Goal: Find specific page/section: Find specific page/section

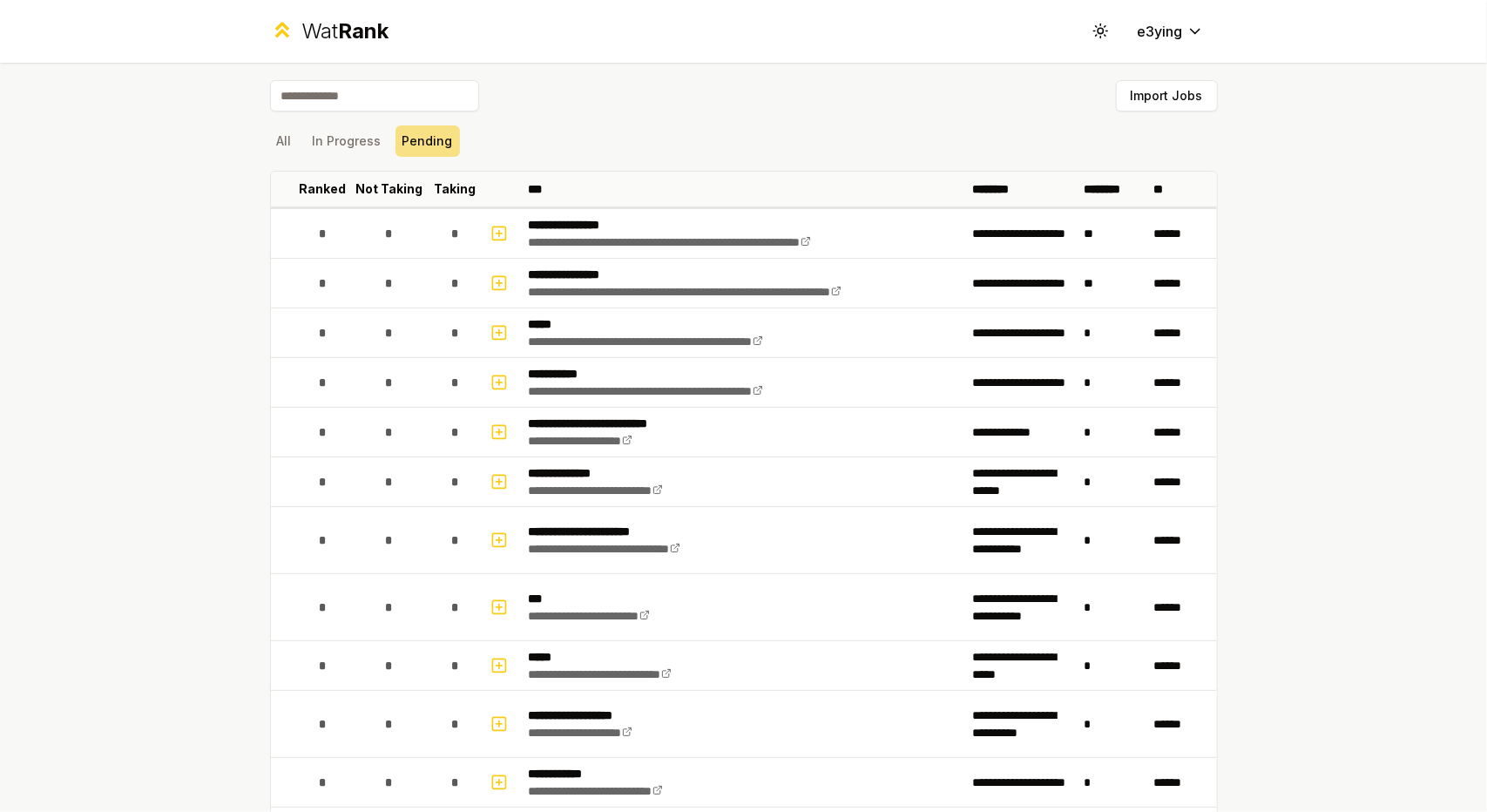
scroll to position [811, 0]
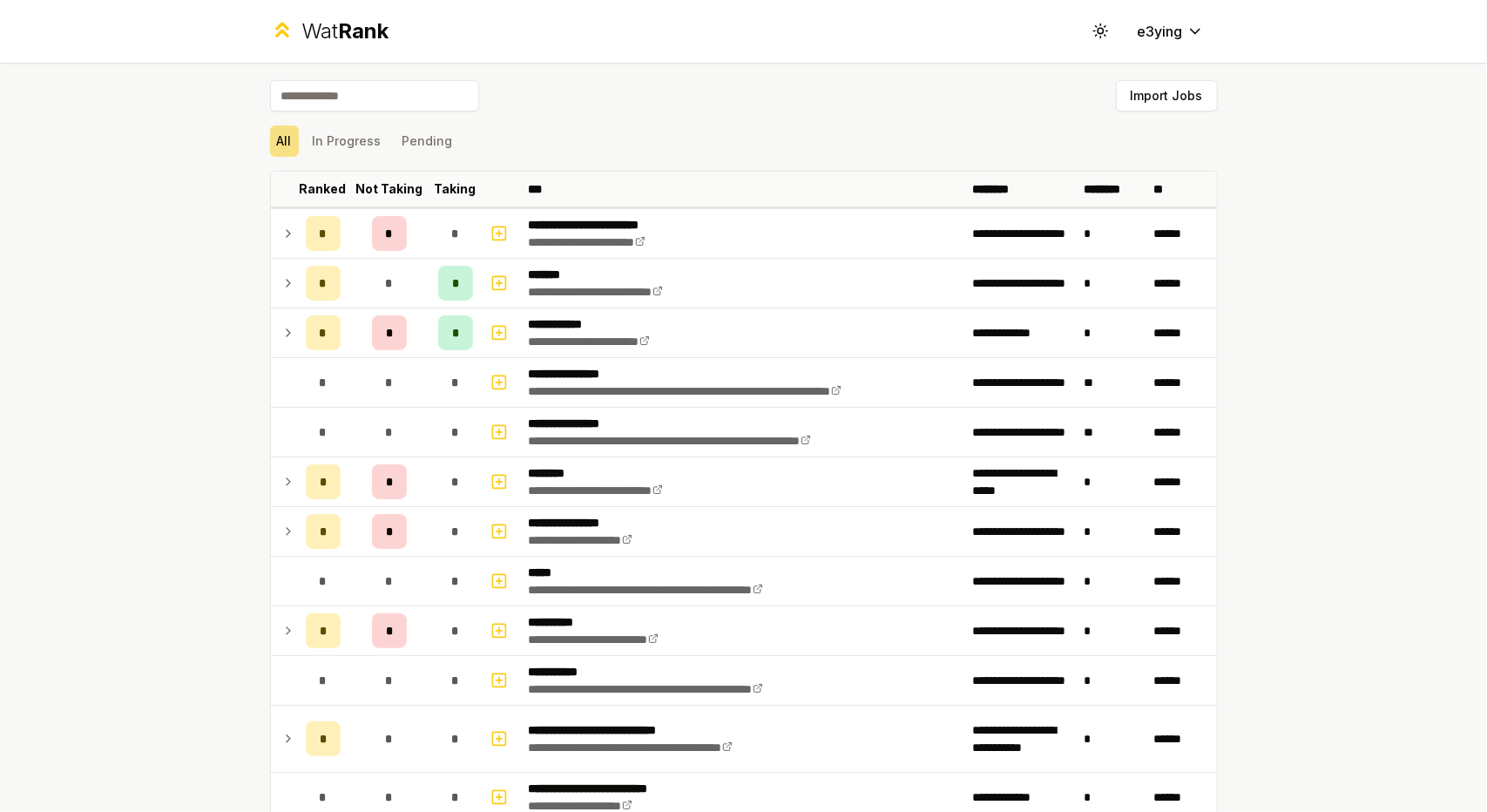
click at [344, 158] on div "All In Progress Pending" at bounding box center [744, 141] width 948 height 46
click at [334, 140] on button "In Progress" at bounding box center [347, 141] width 83 height 32
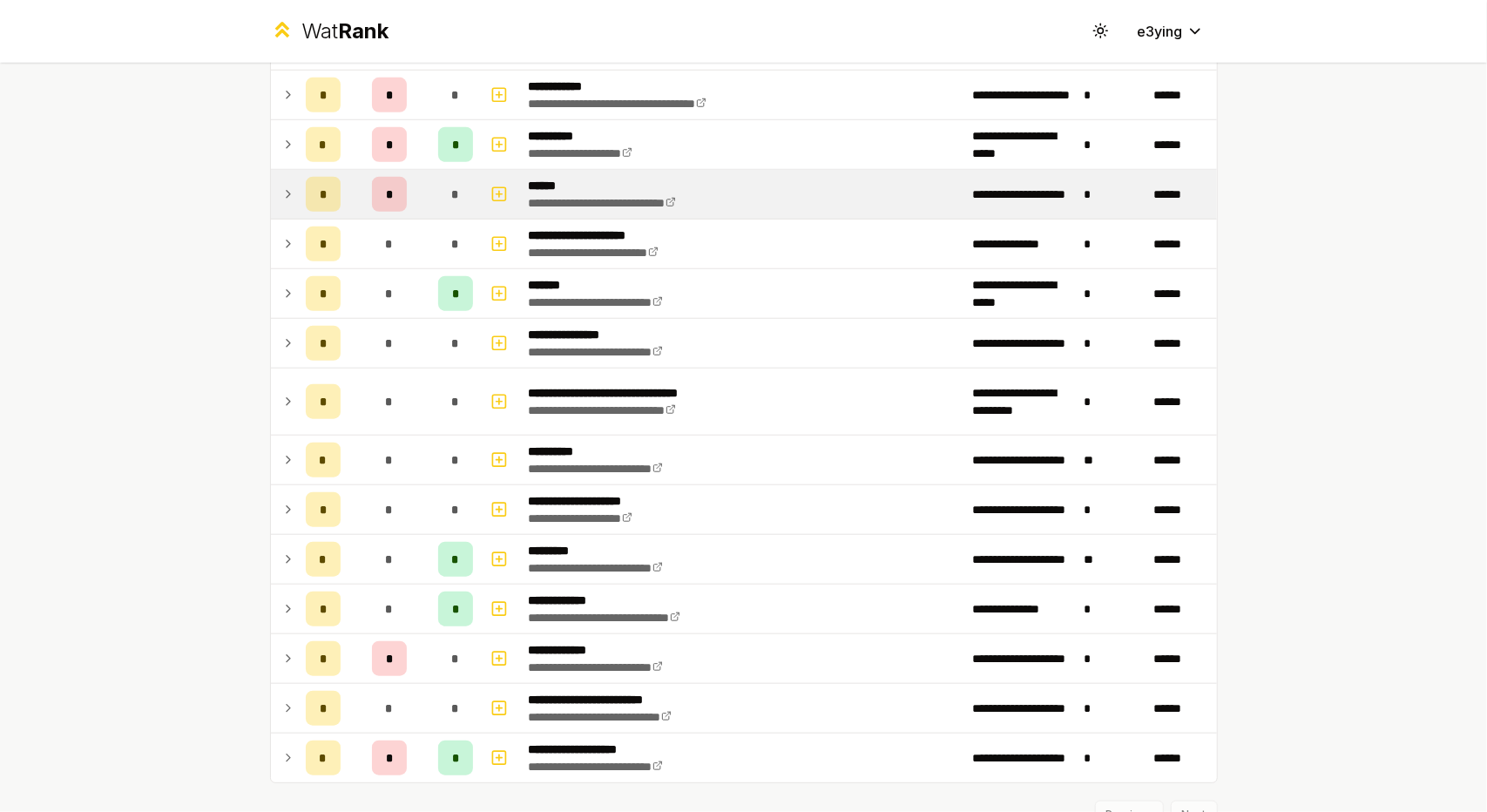
scroll to position [956, 0]
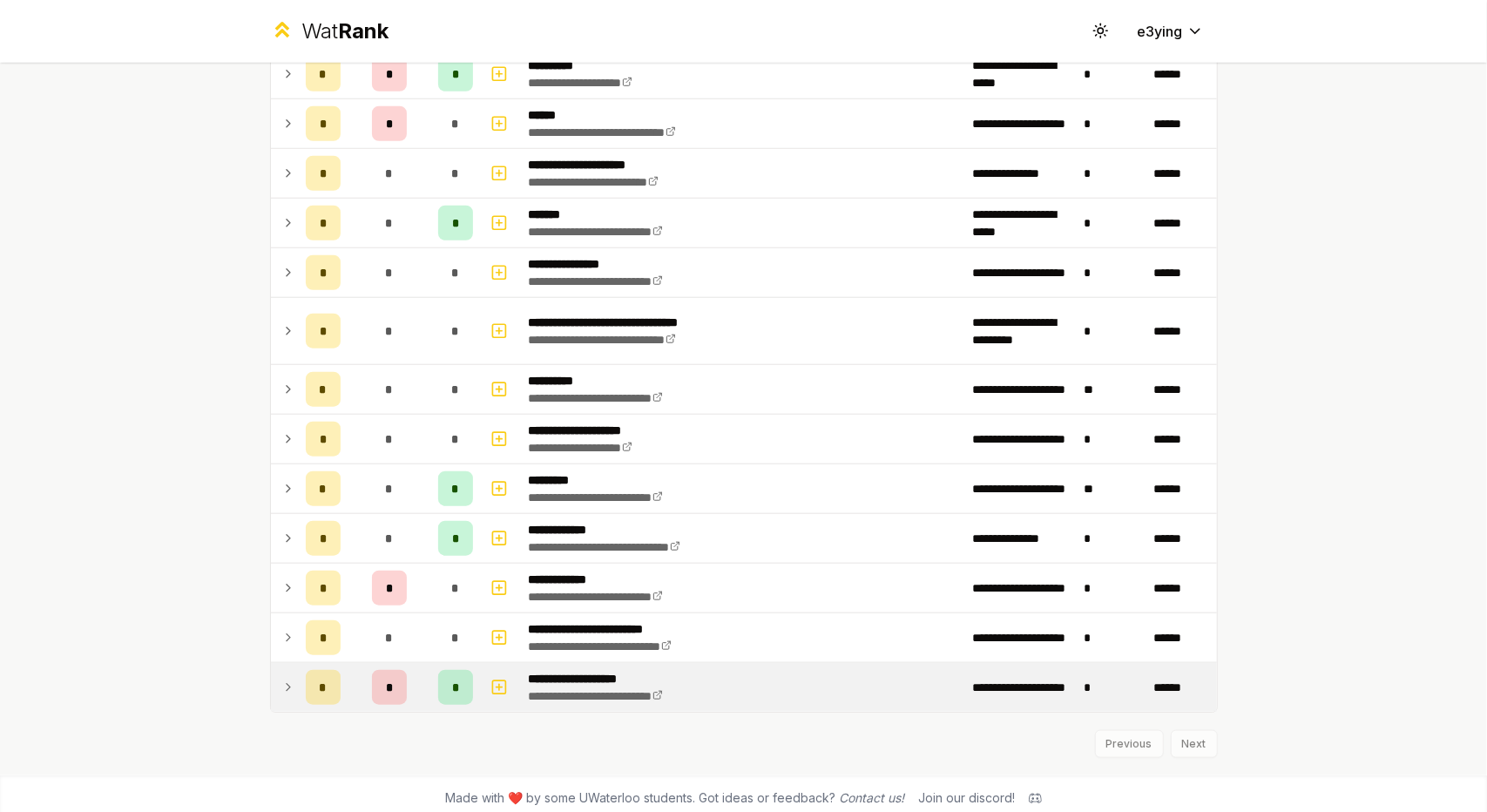
click at [290, 676] on td at bounding box center [285, 688] width 28 height 49
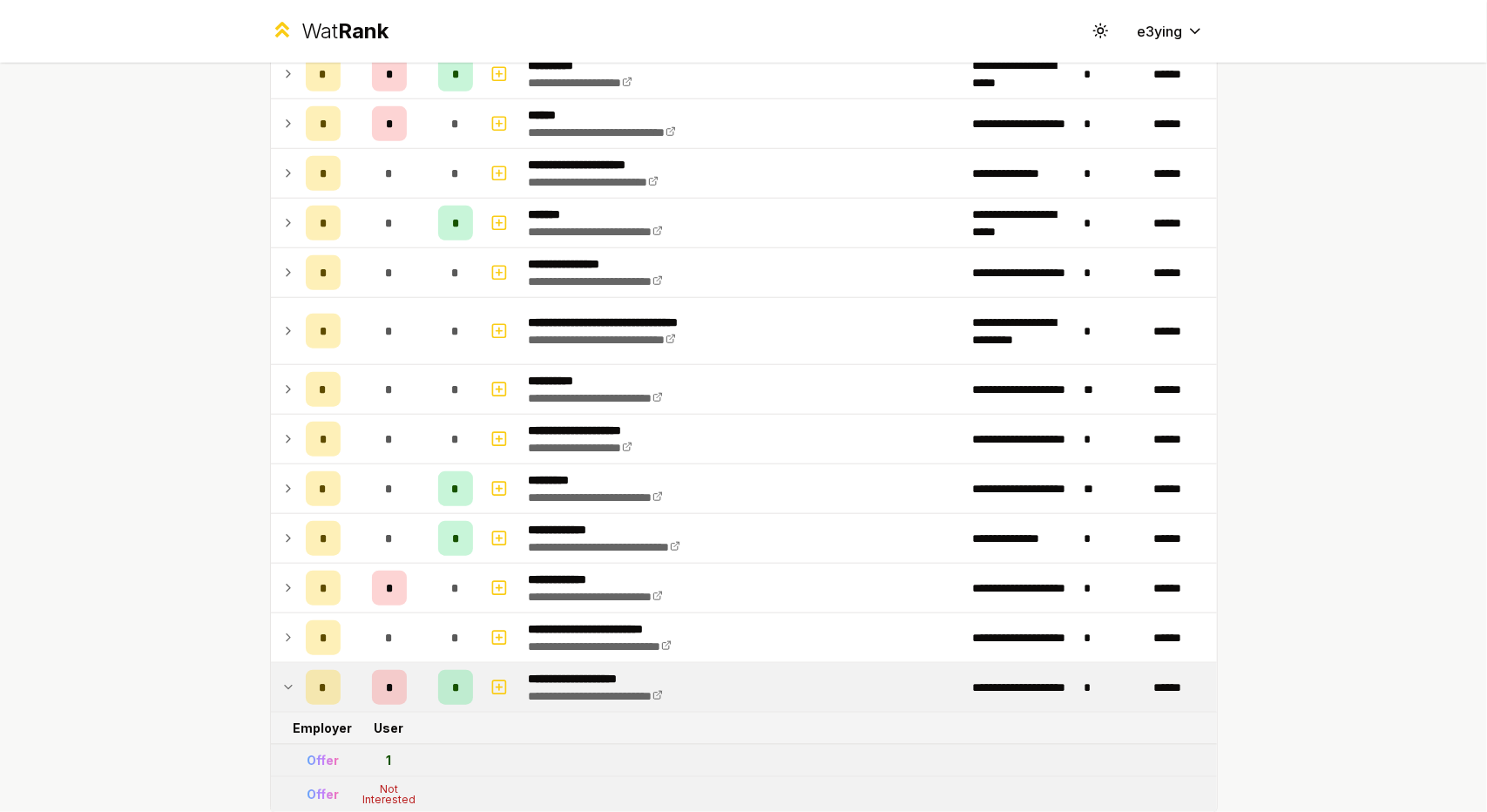
scroll to position [1056, 0]
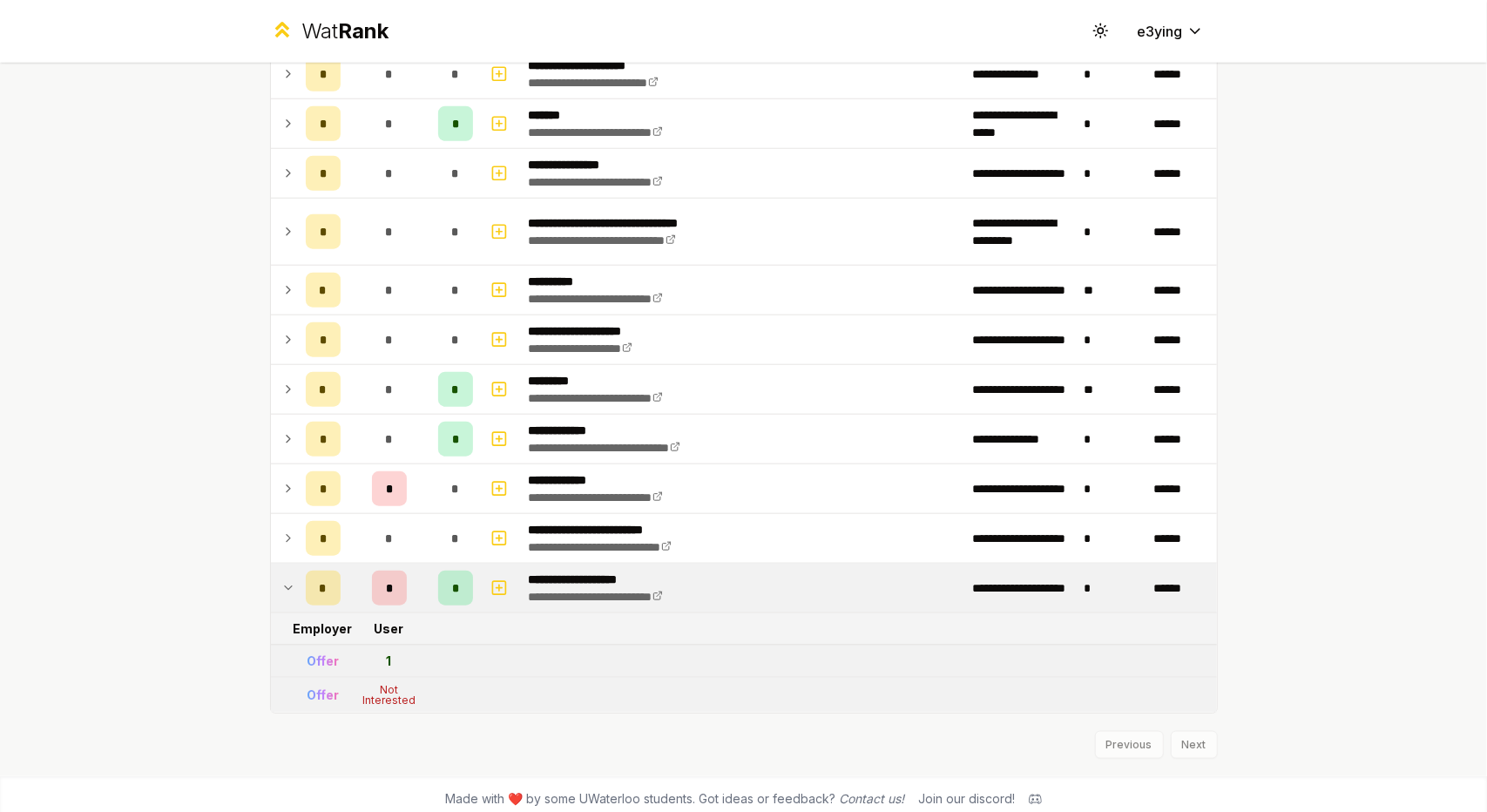
click at [282, 581] on icon at bounding box center [289, 588] width 14 height 21
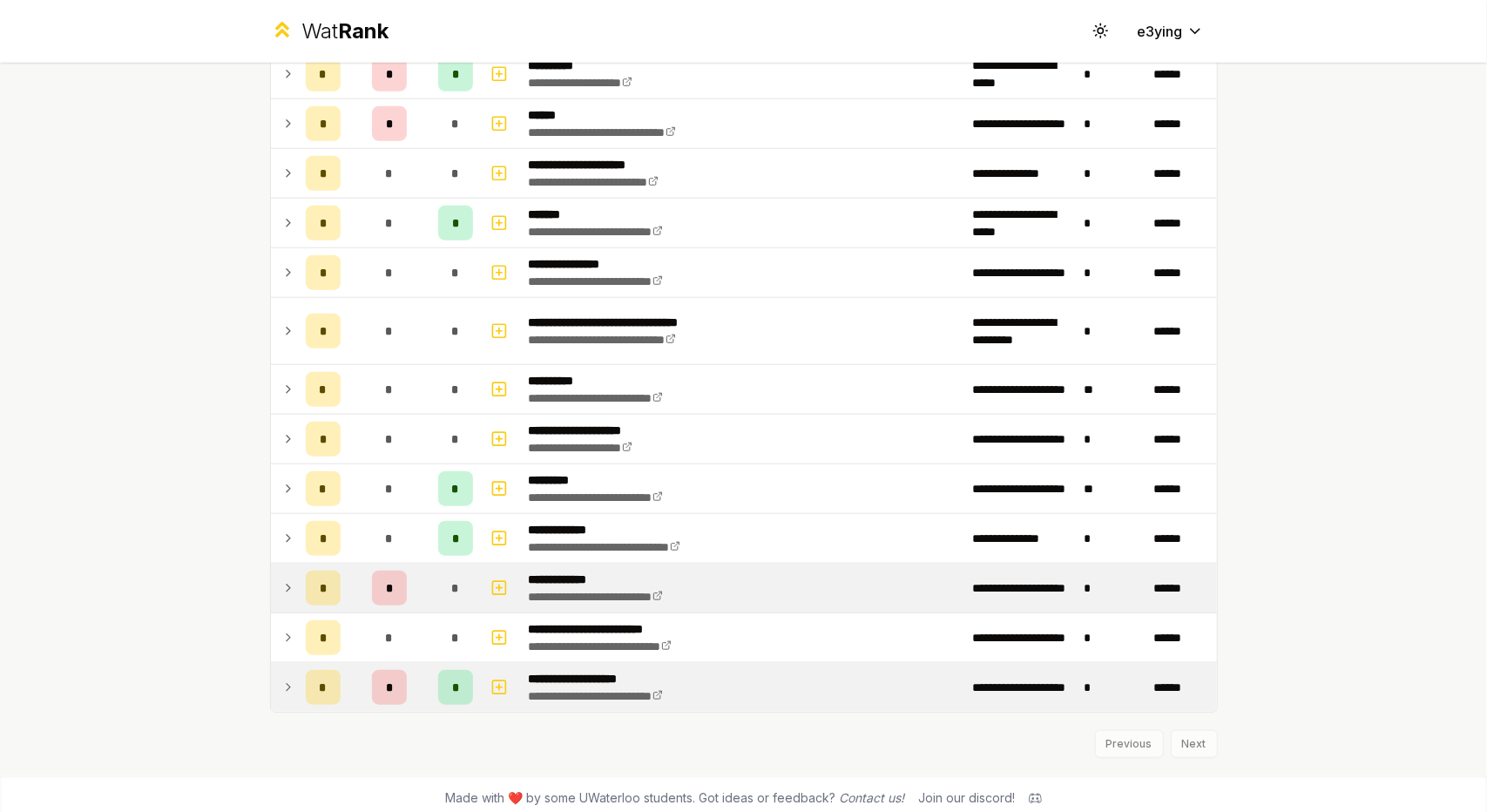
click at [298, 584] on td "*" at bounding box center [323, 588] width 49 height 49
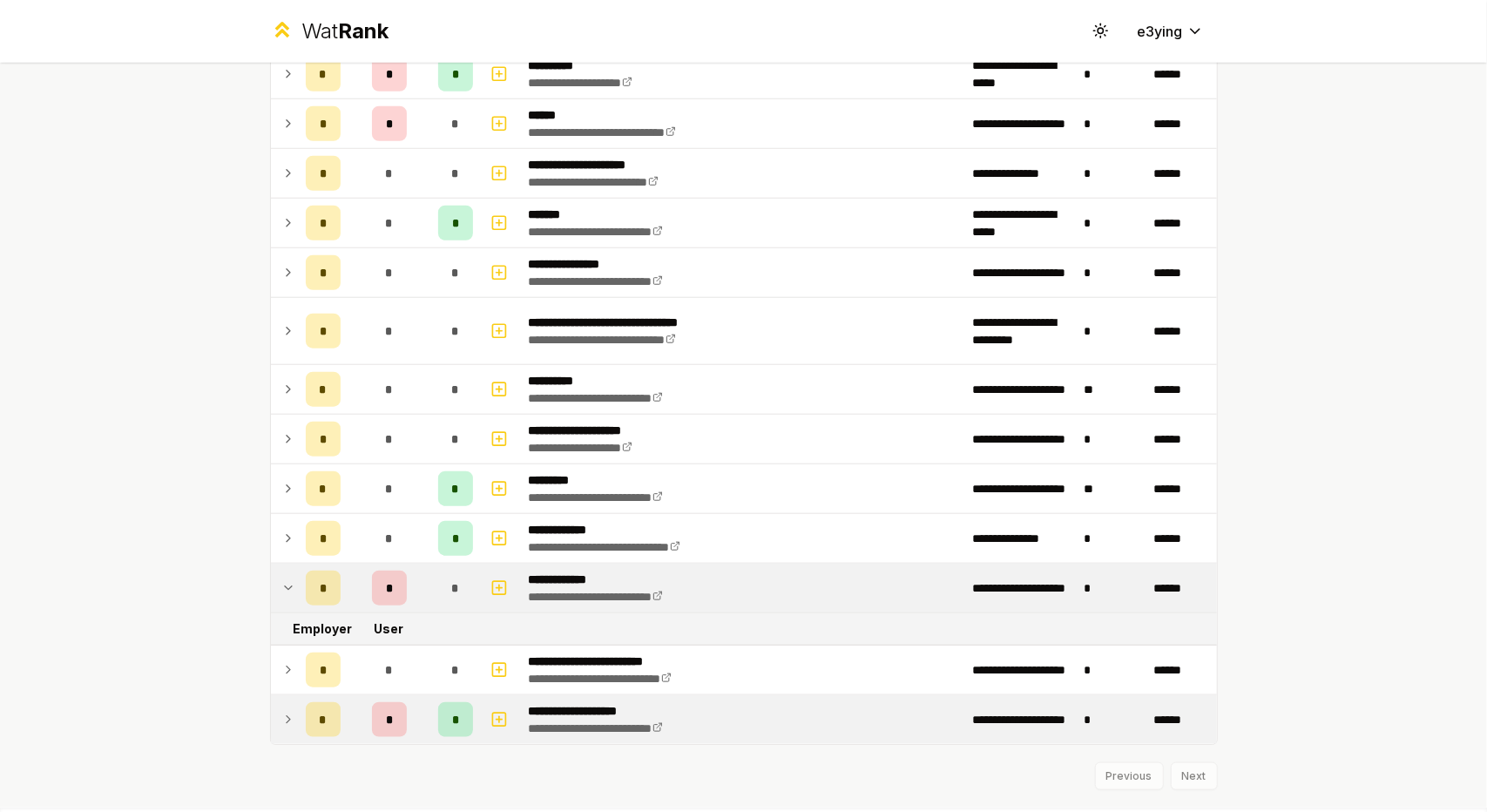
scroll to position [1024, 0]
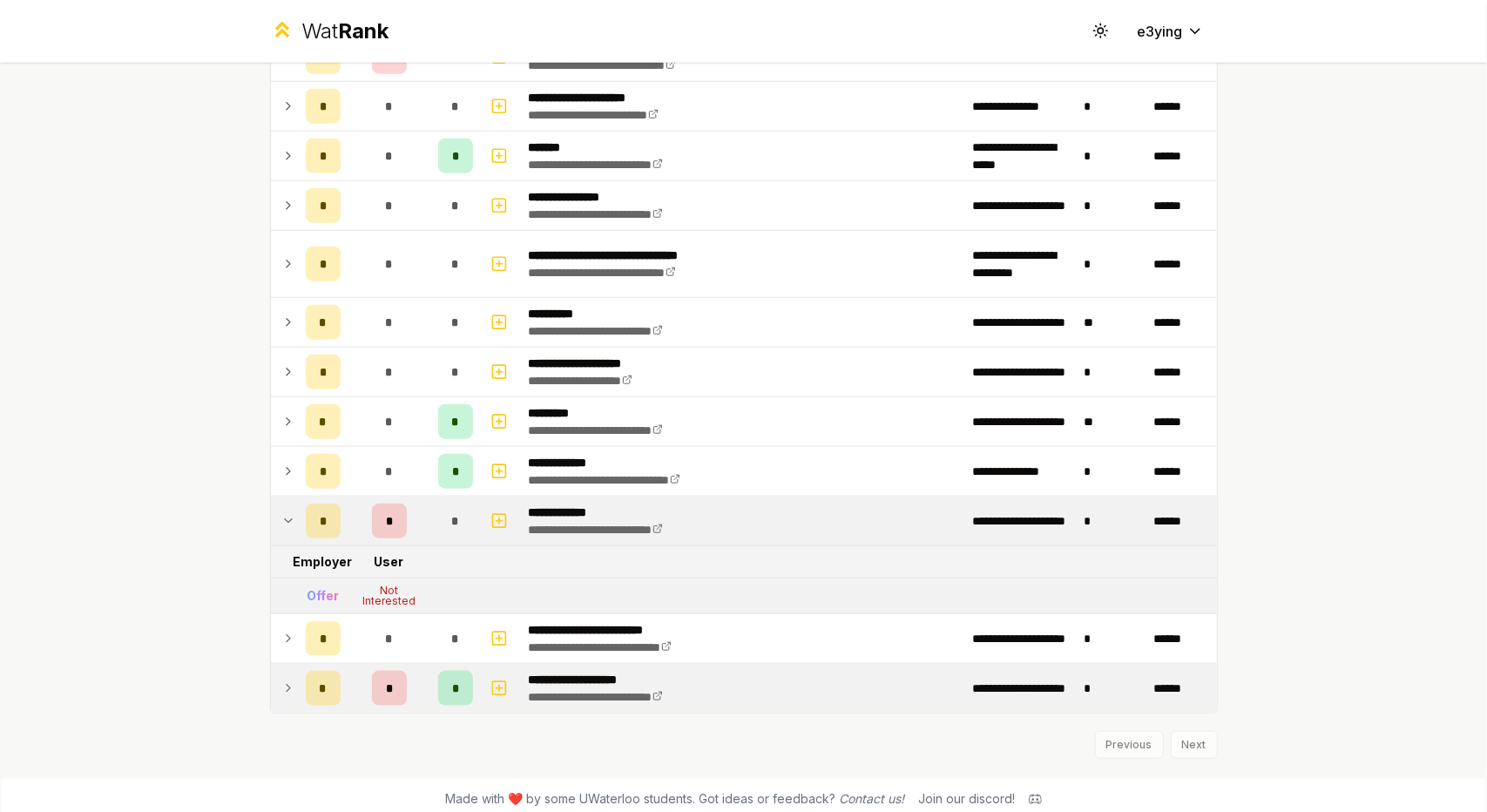
click at [282, 514] on icon at bounding box center [289, 521] width 14 height 21
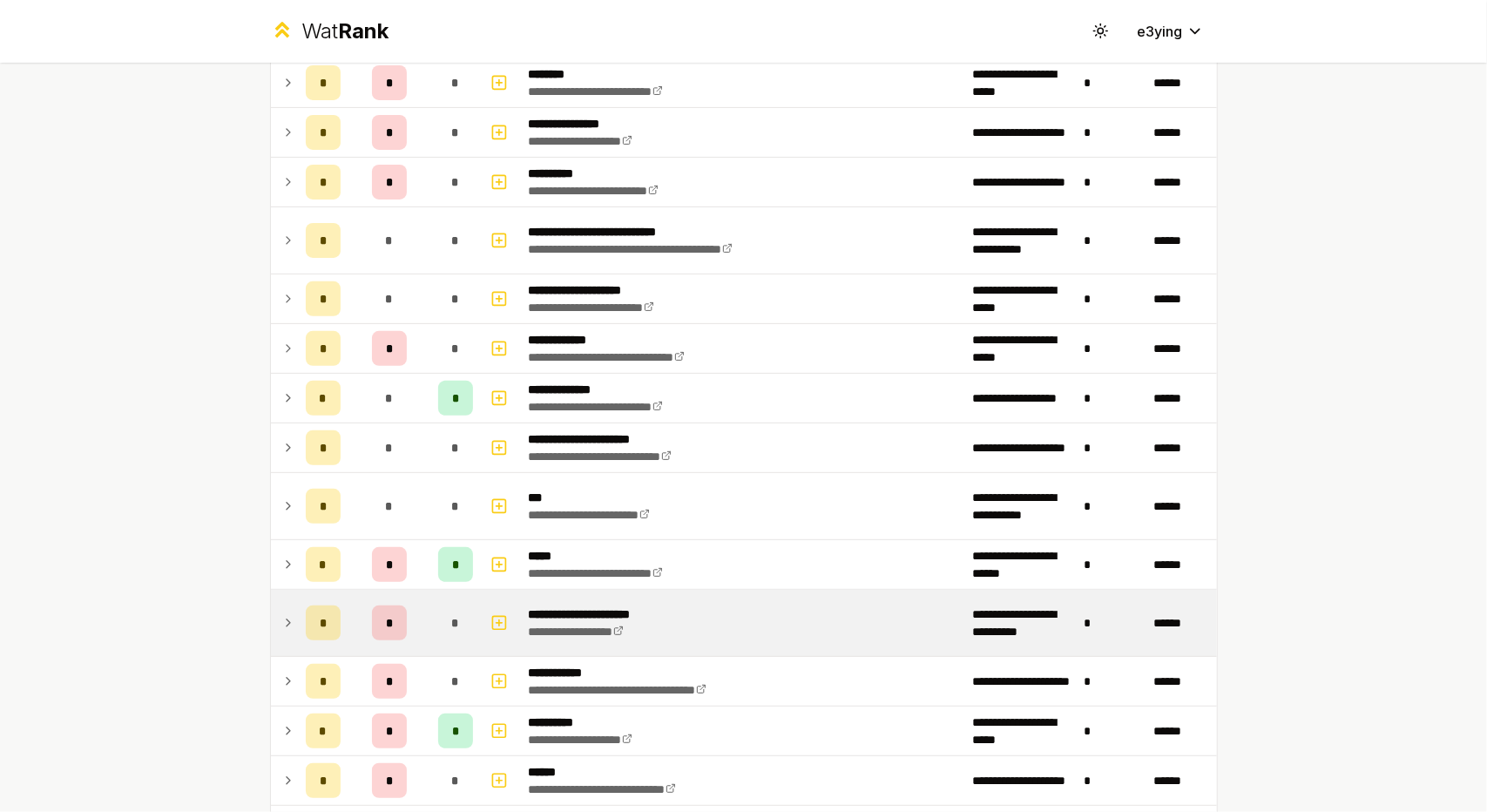
scroll to position [0, 0]
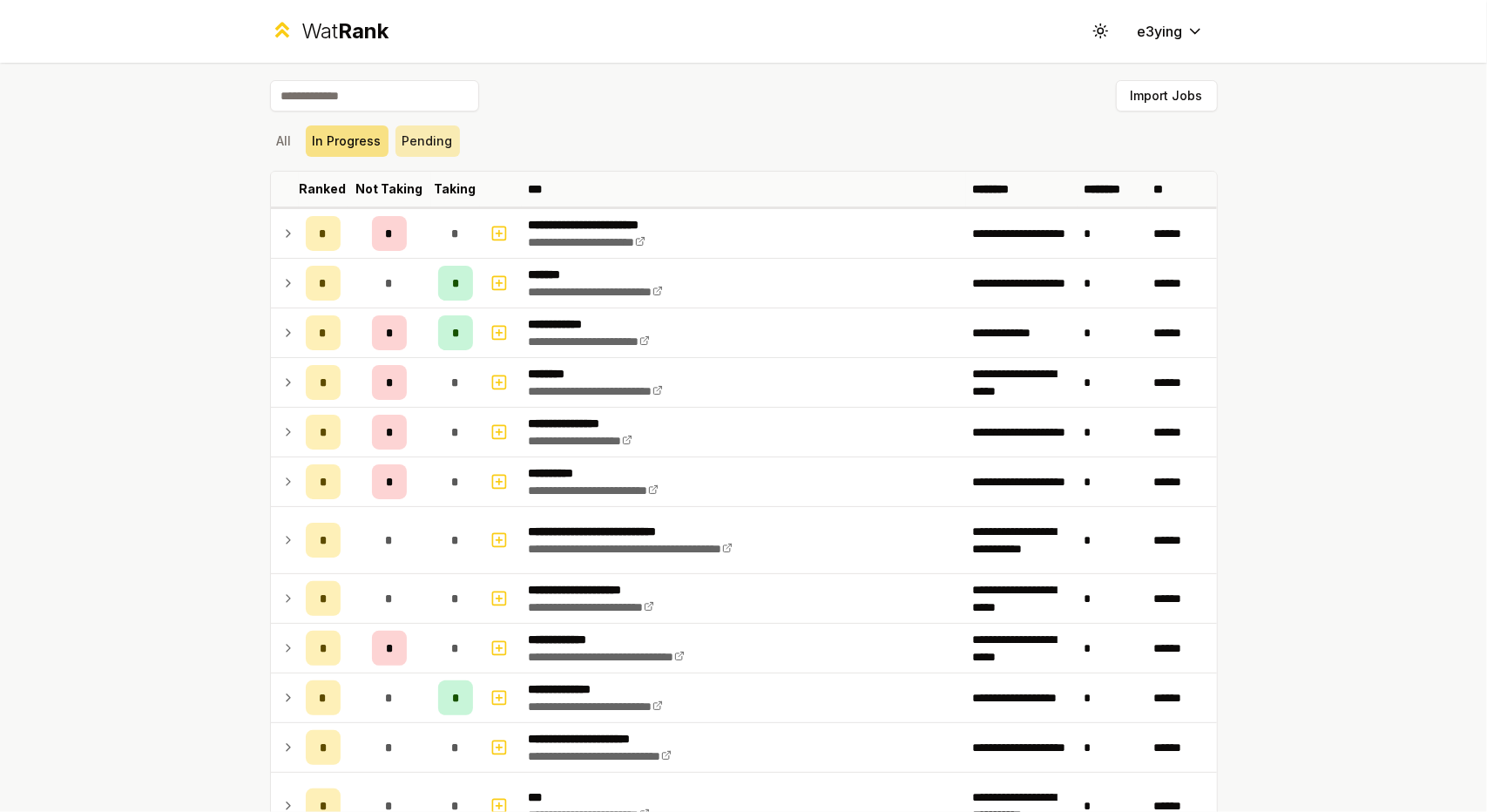
click at [425, 147] on button "Pending" at bounding box center [428, 141] width 65 height 32
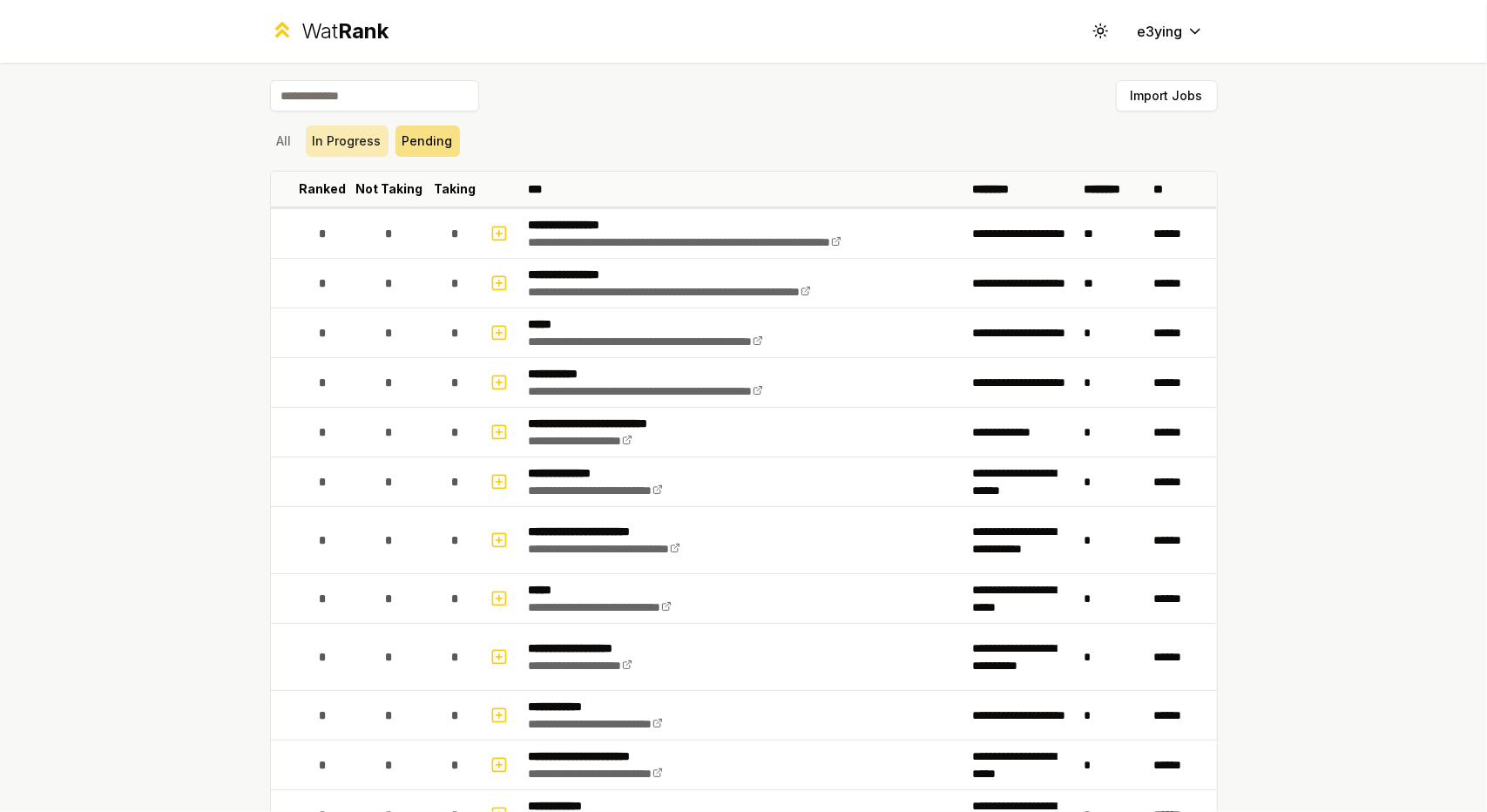
click at [350, 144] on button "In Progress" at bounding box center [347, 141] width 83 height 32
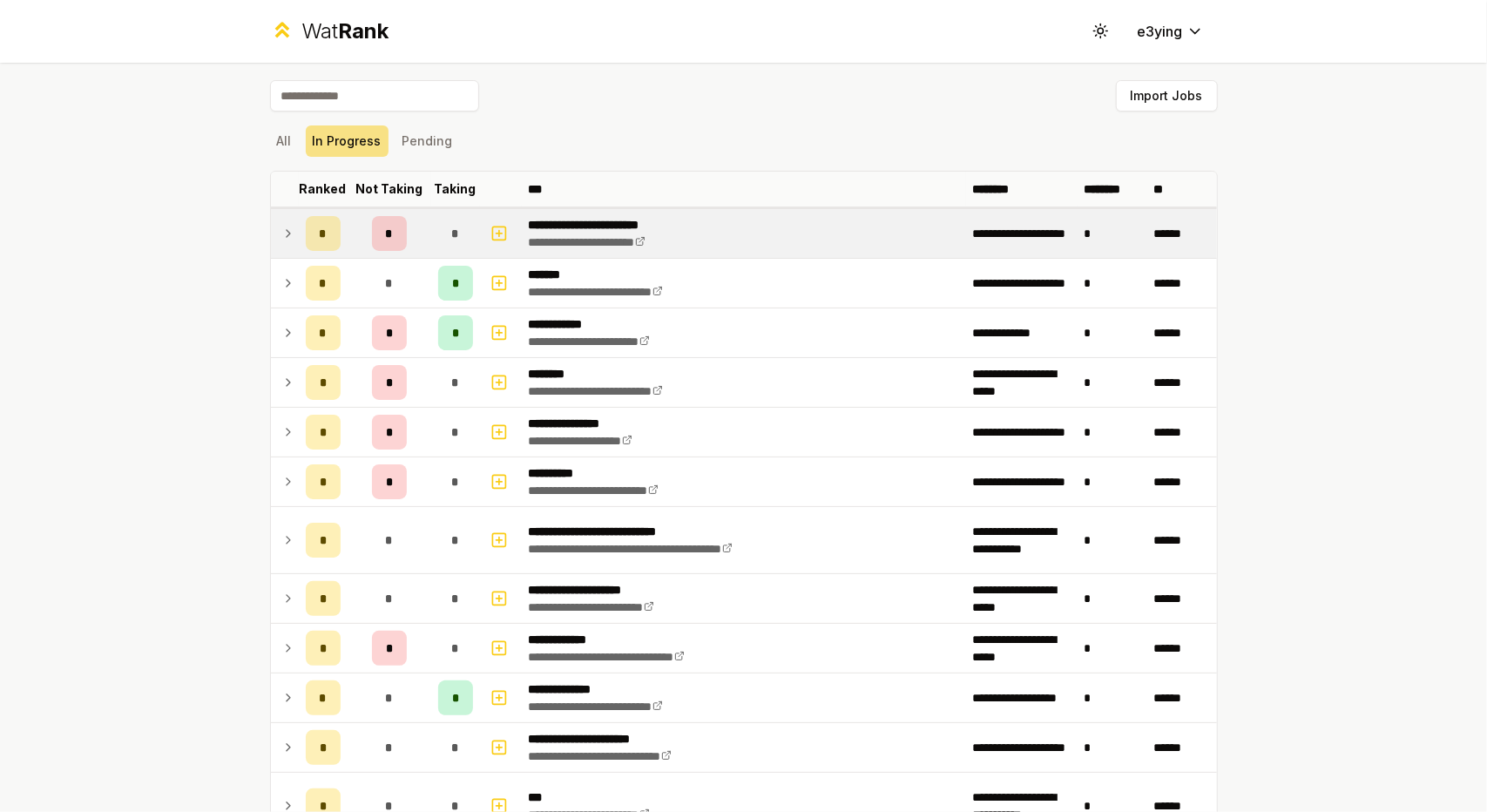
click at [285, 229] on icon at bounding box center [289, 234] width 14 height 21
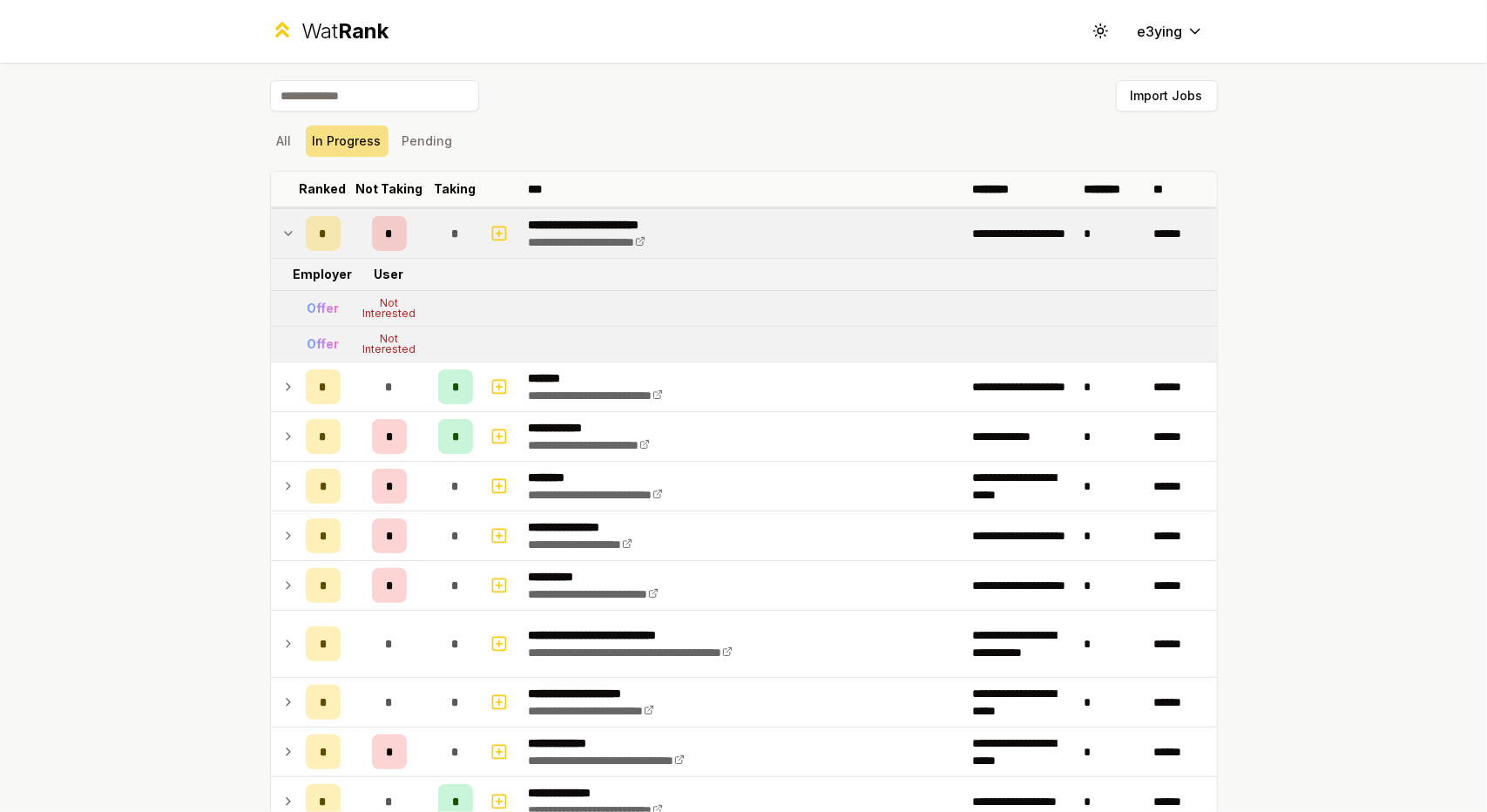
click at [285, 229] on icon at bounding box center [289, 234] width 14 height 21
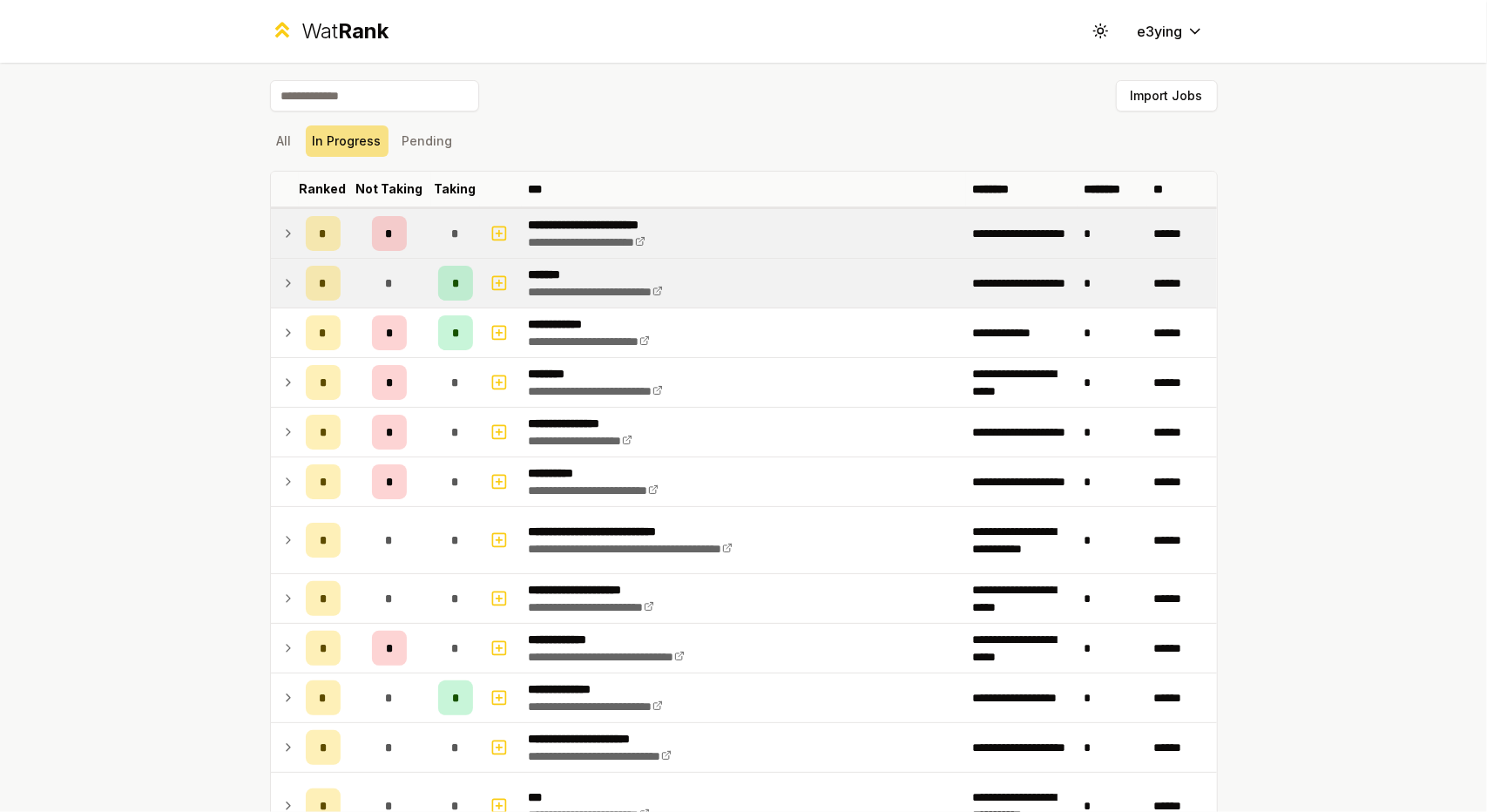
click at [290, 266] on td at bounding box center [285, 284] width 28 height 49
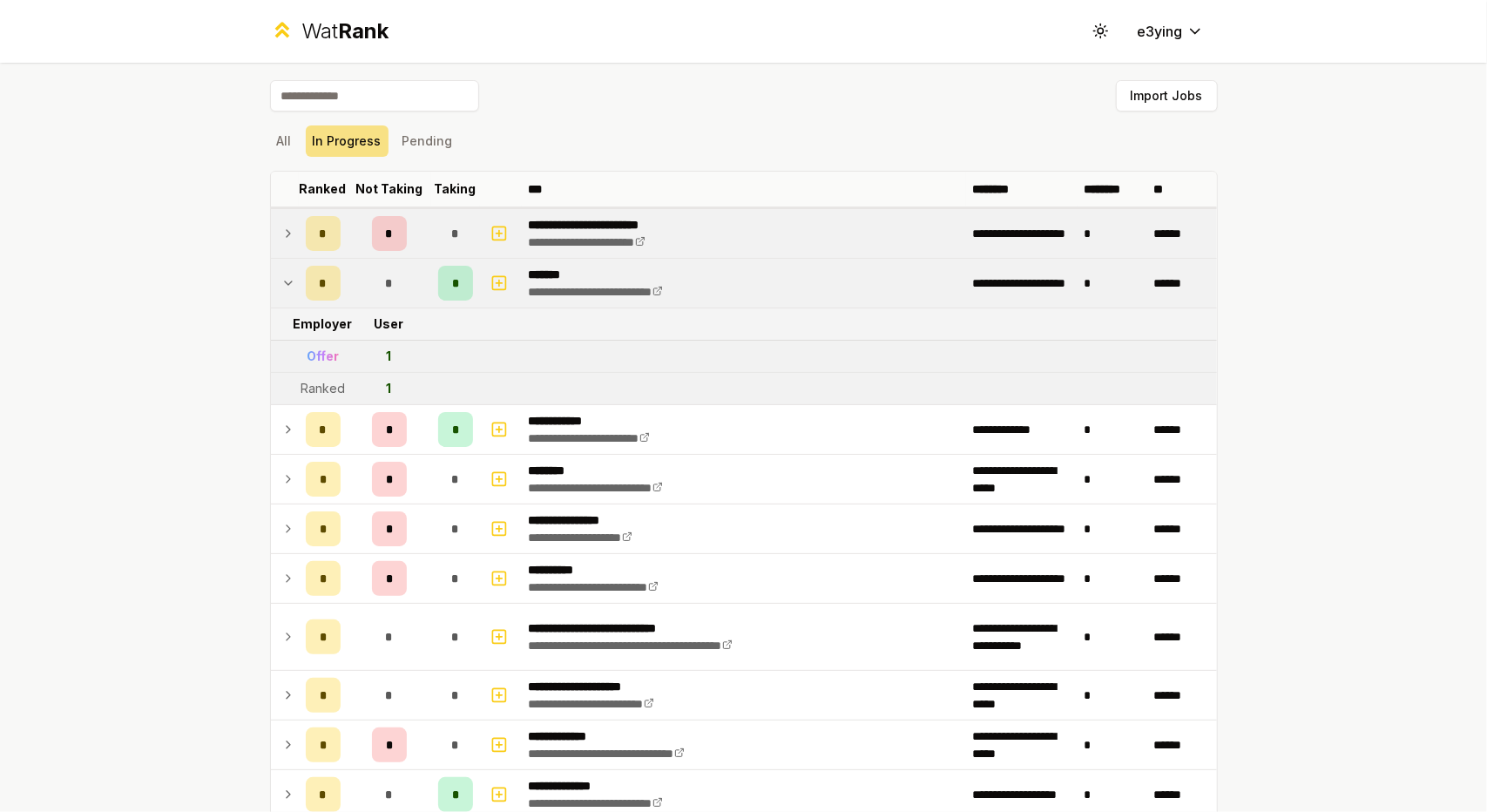
click at [298, 282] on td "*" at bounding box center [323, 284] width 49 height 49
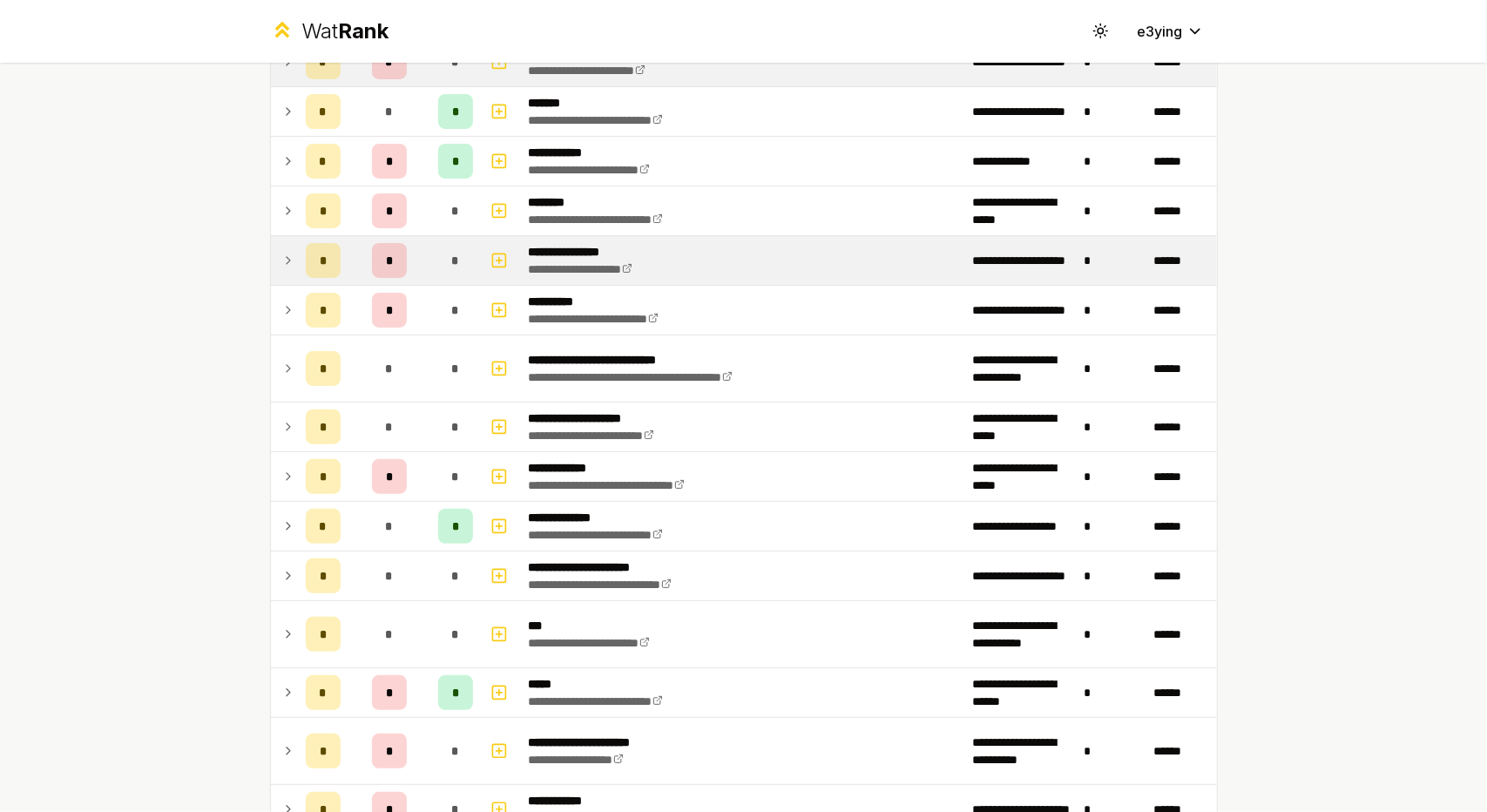
scroll to position [172, 0]
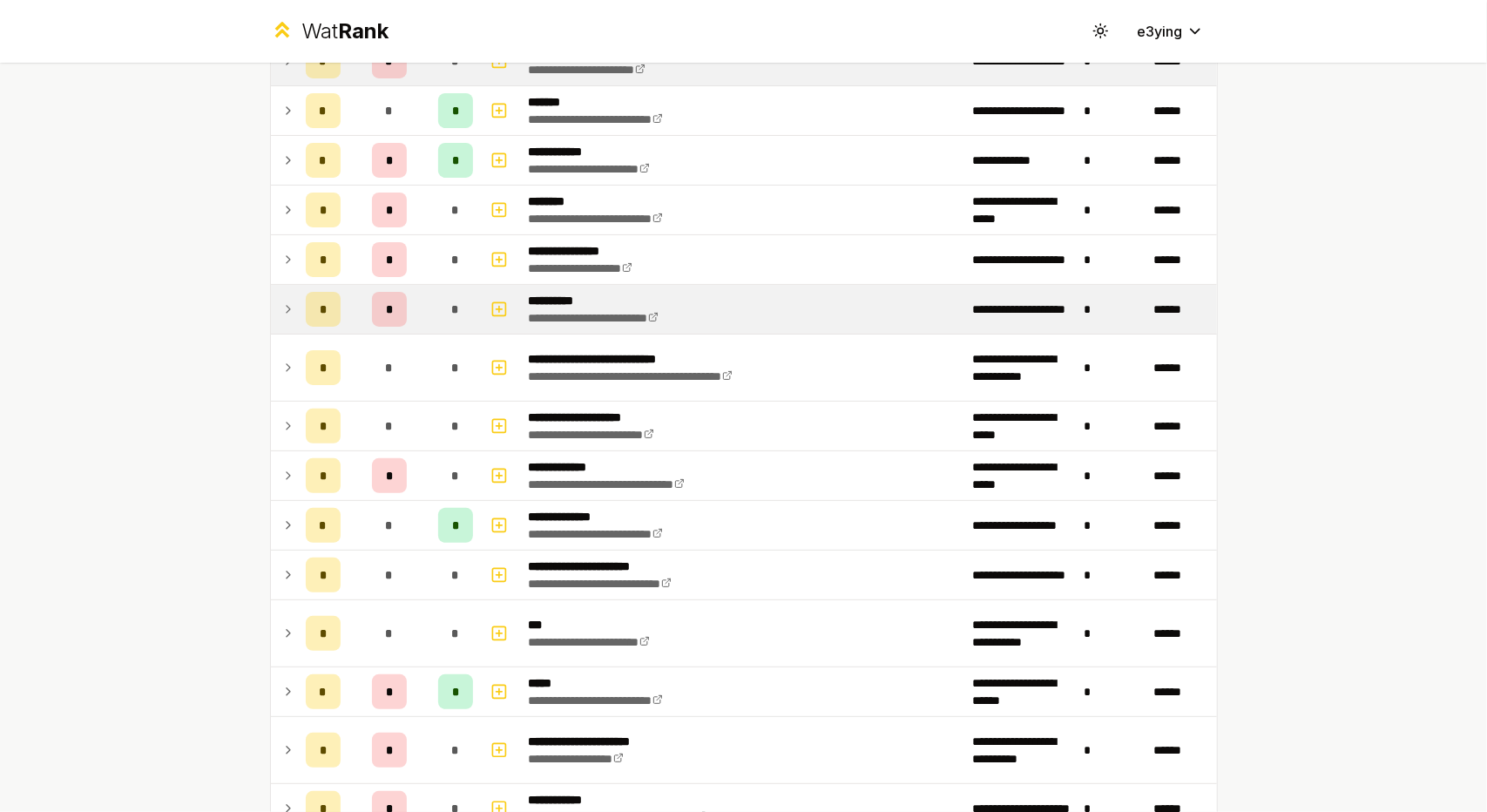
click at [282, 304] on icon at bounding box center [289, 309] width 14 height 21
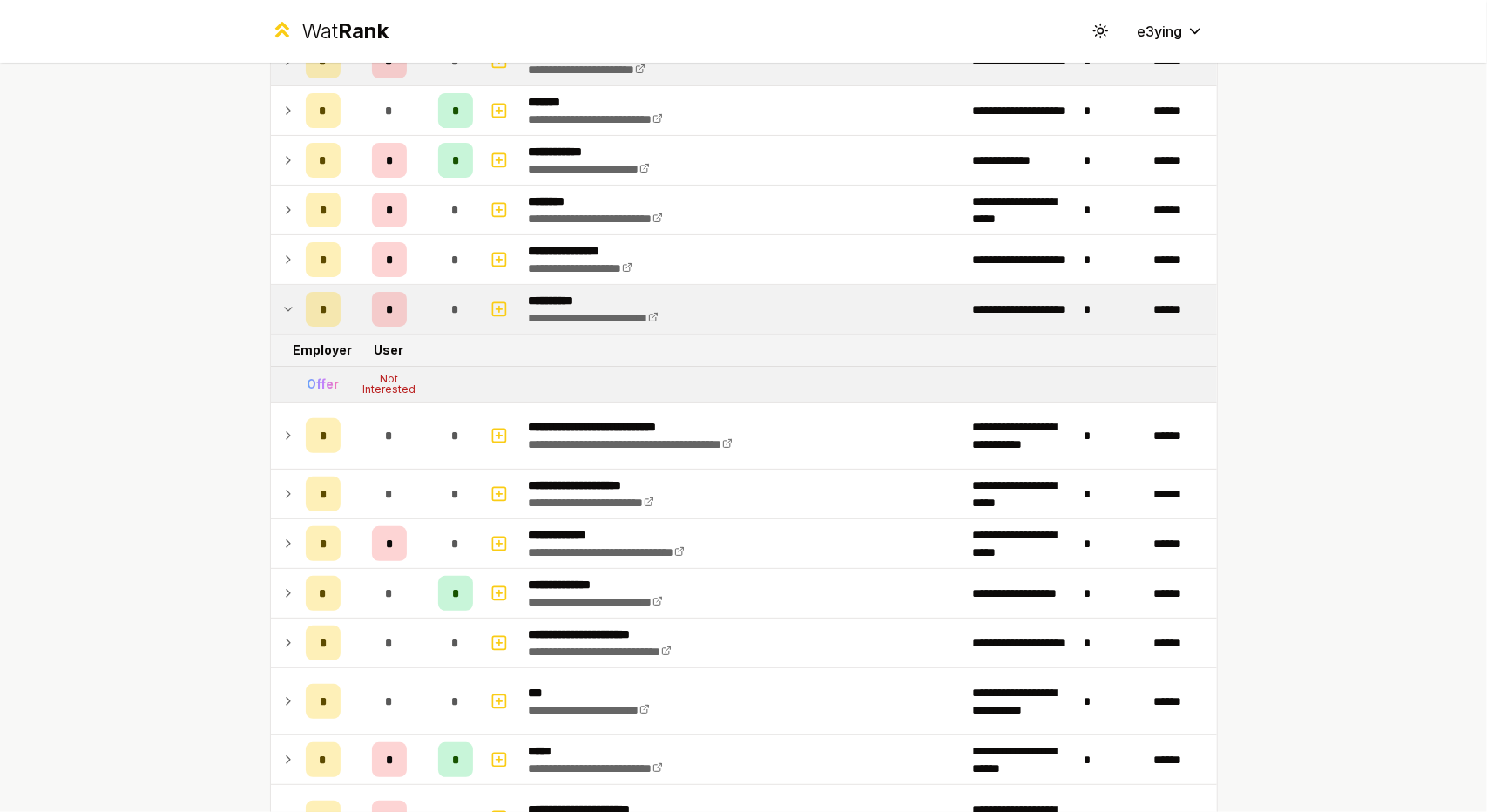
click at [286, 308] on icon at bounding box center [289, 309] width 14 height 21
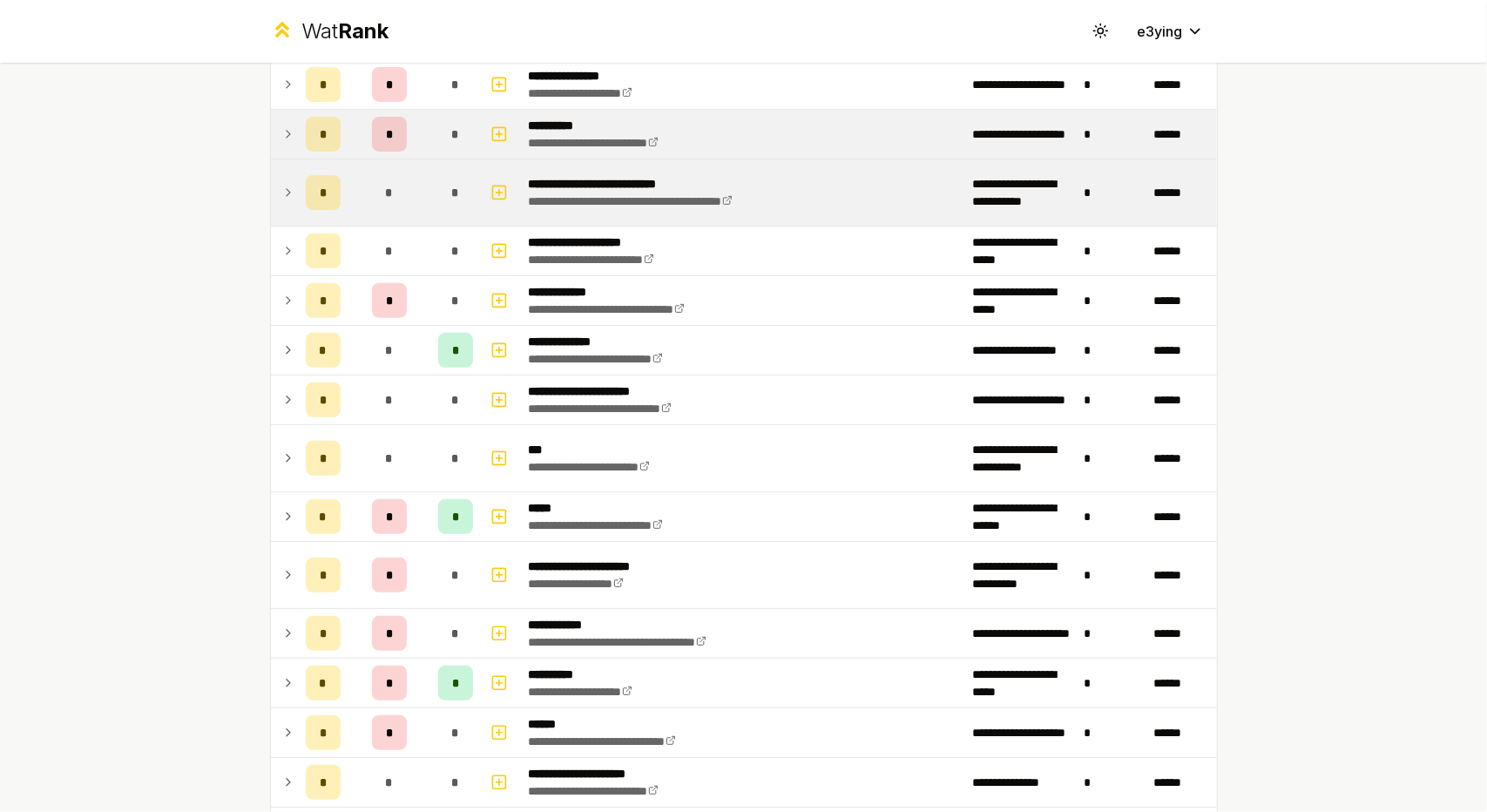
scroll to position [352, 0]
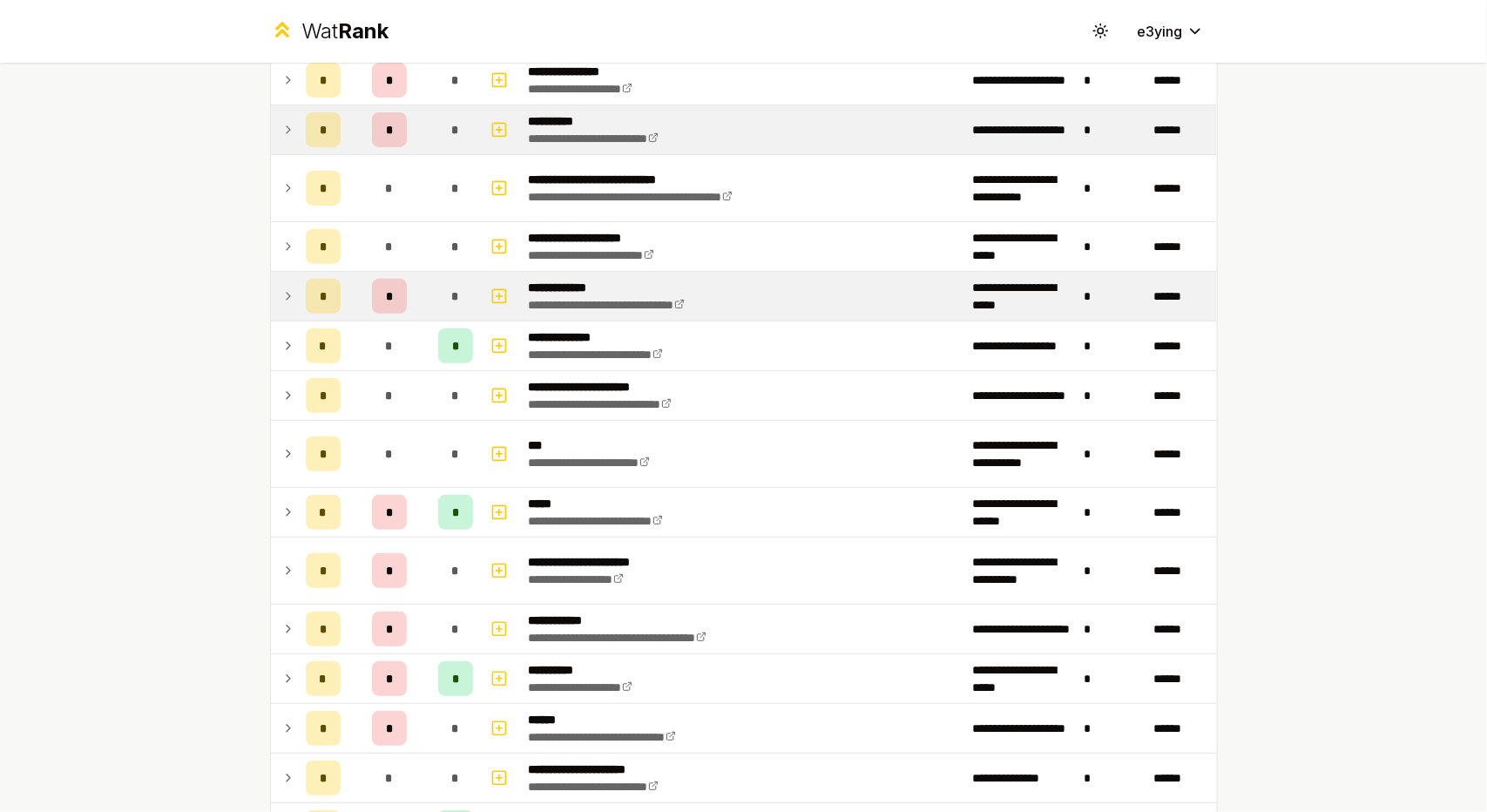
click at [320, 298] on span "*" at bounding box center [323, 297] width 5 height 18
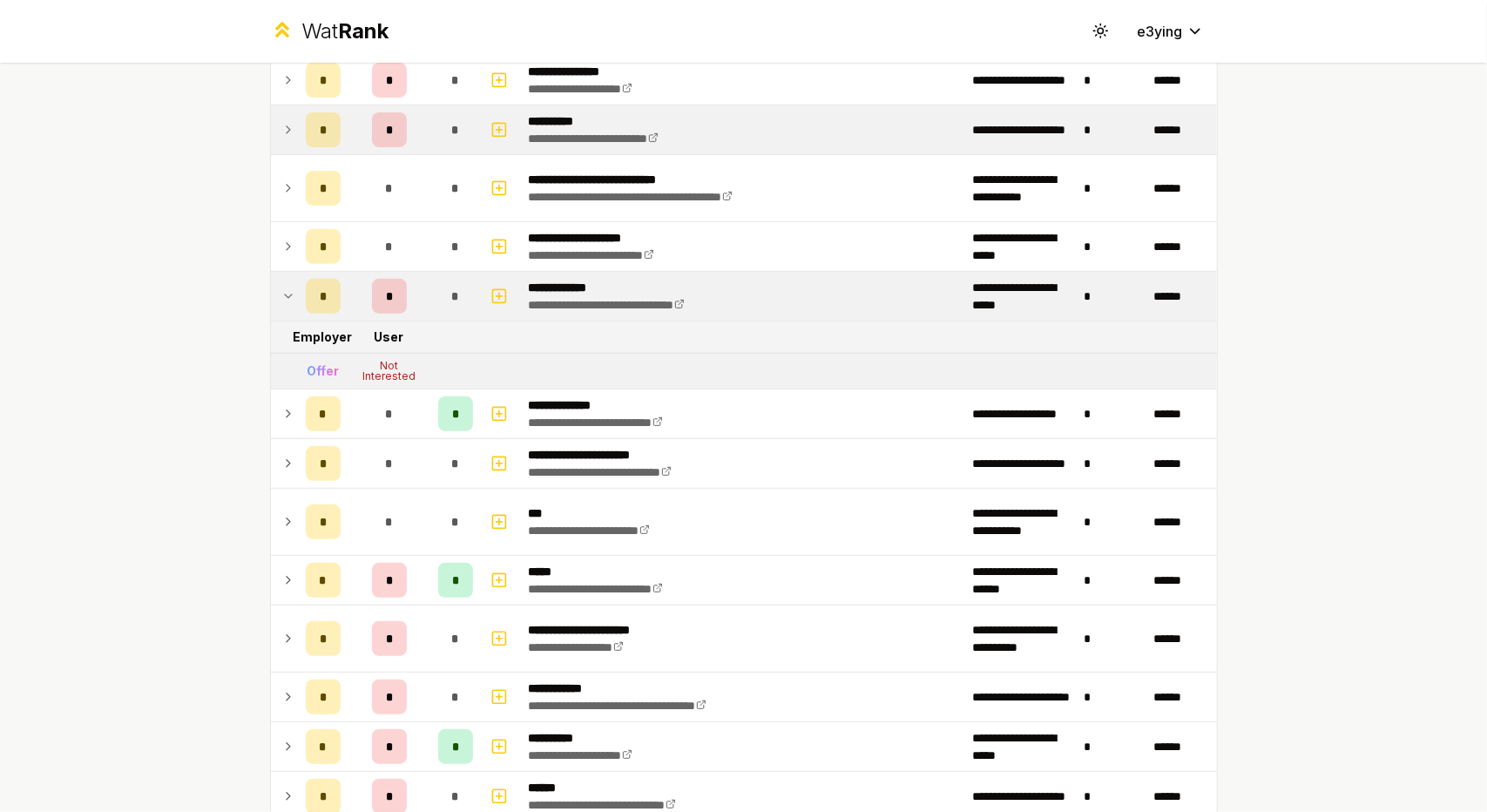
click at [331, 297] on div "*" at bounding box center [323, 297] width 35 height 35
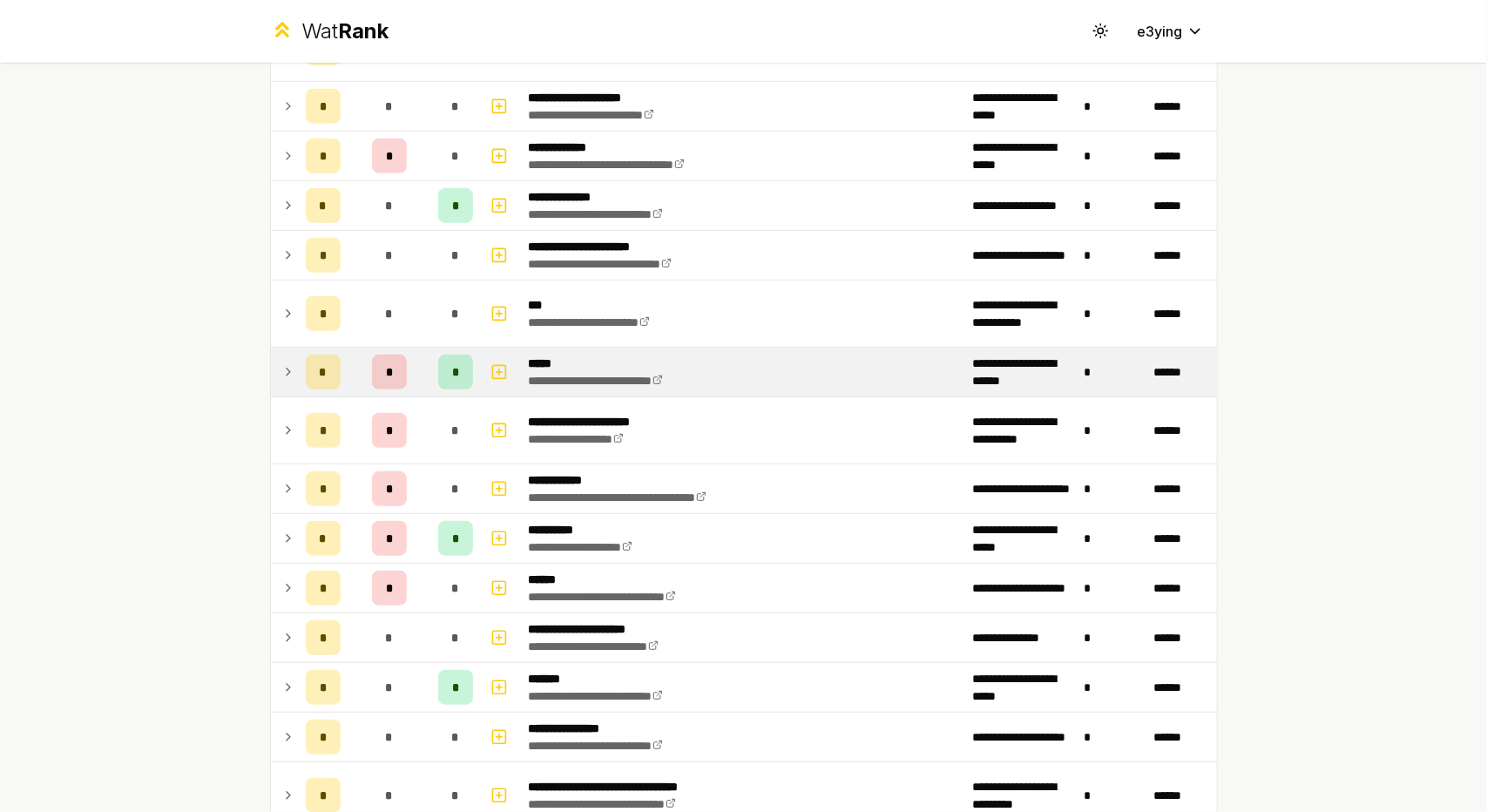
scroll to position [494, 0]
click at [387, 354] on div "*" at bounding box center [389, 371] width 35 height 35
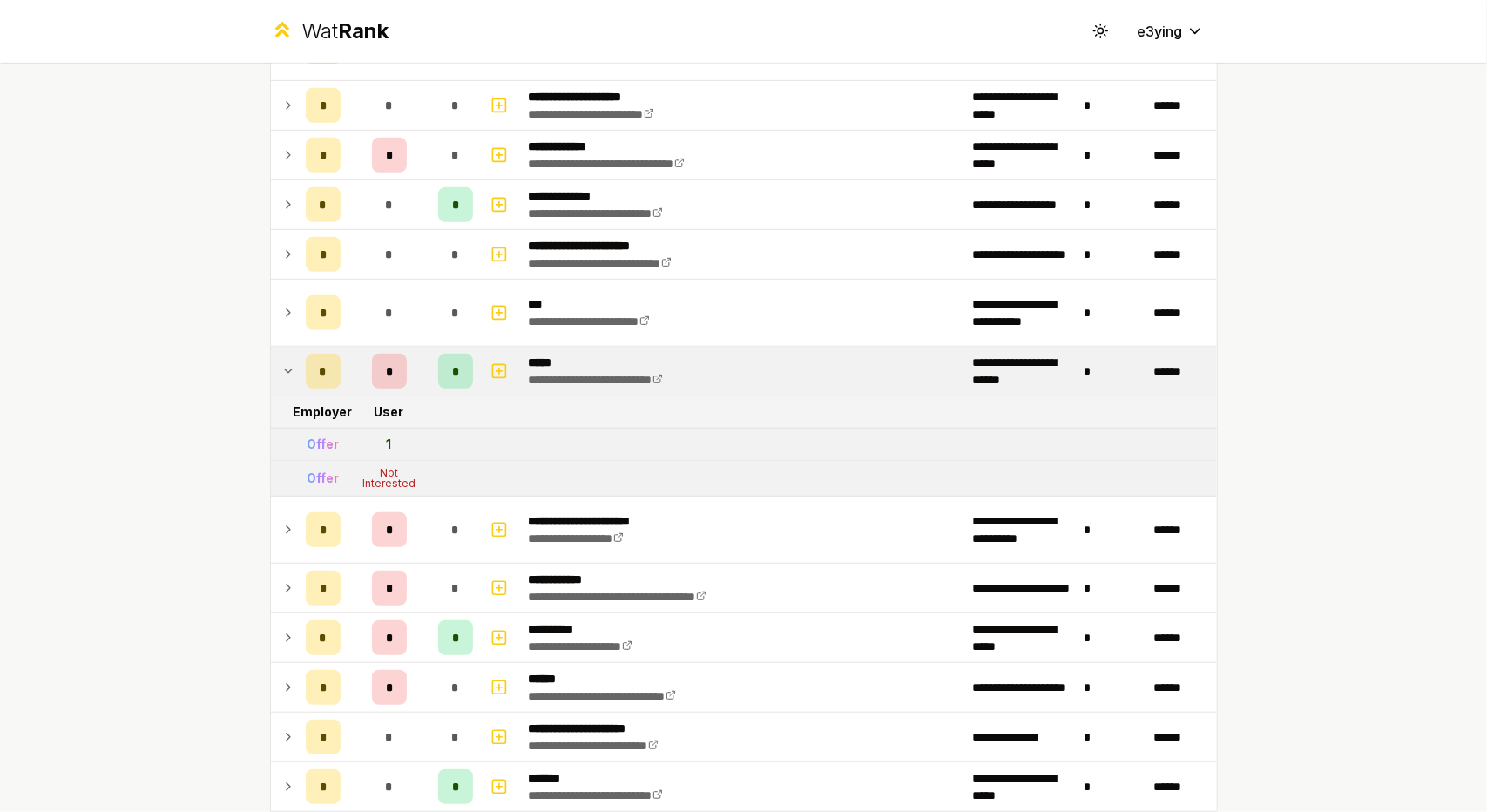
click at [389, 354] on div "*" at bounding box center [389, 371] width 35 height 35
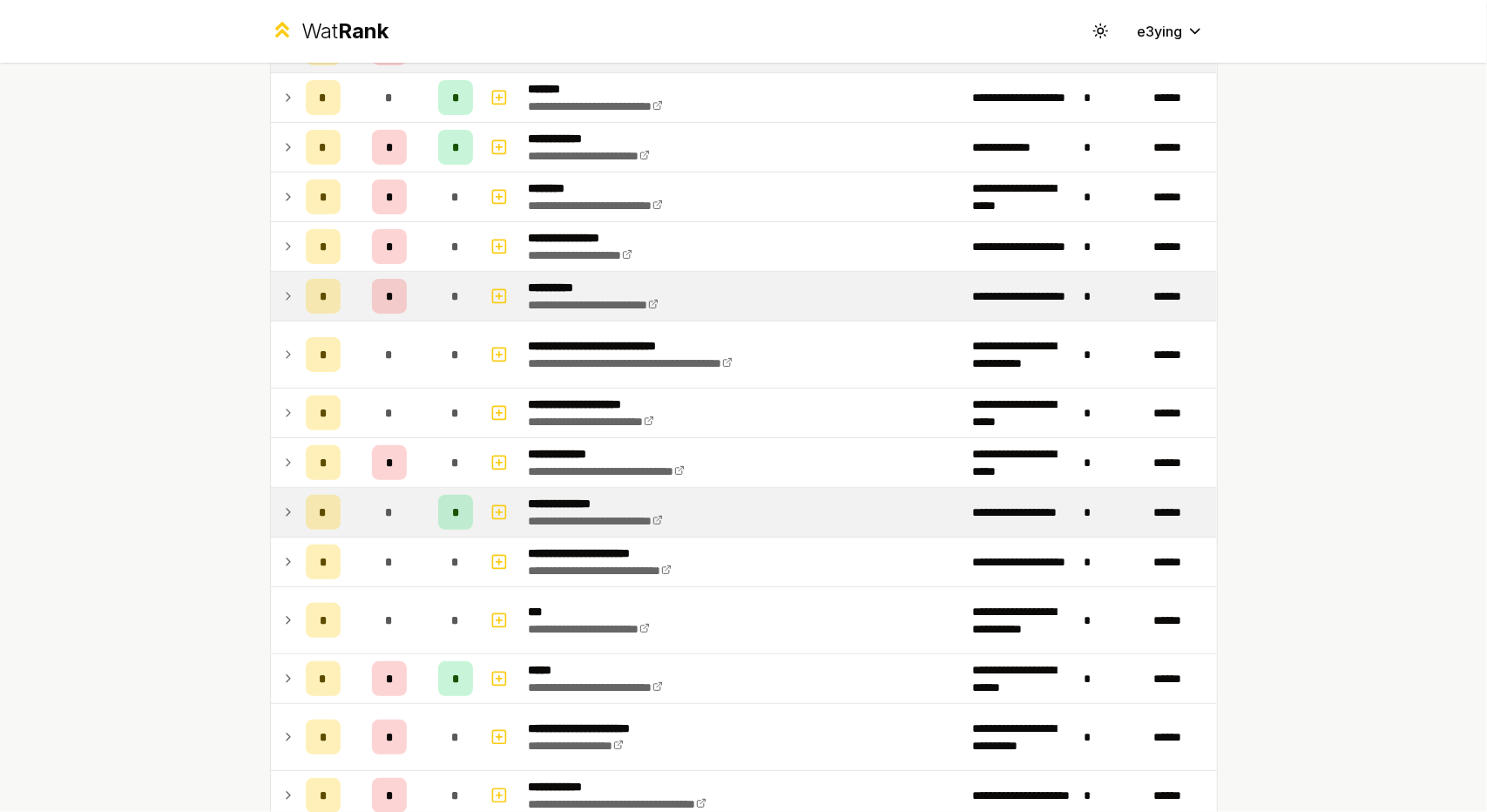
scroll to position [0, 0]
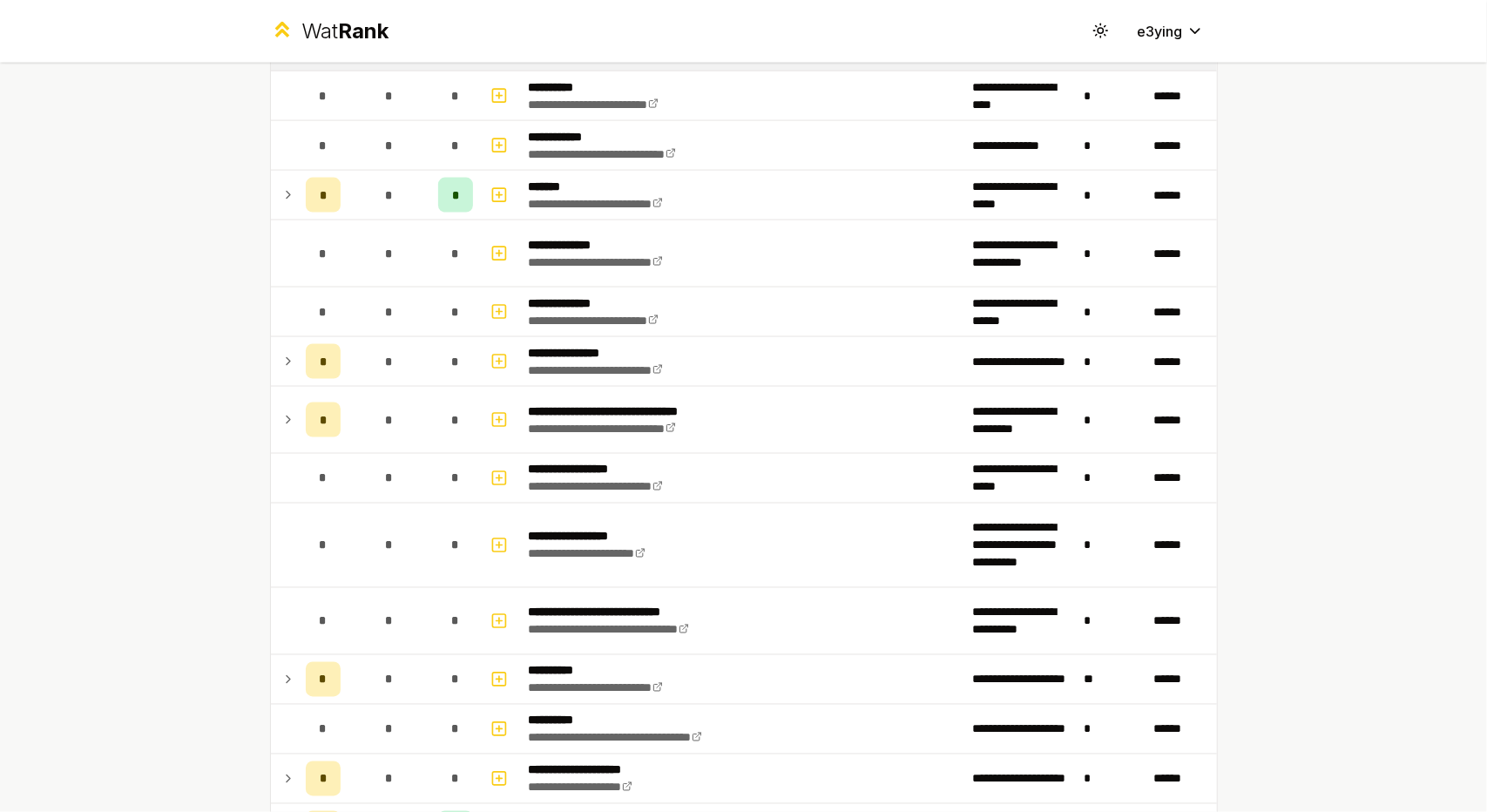
scroll to position [1766, 0]
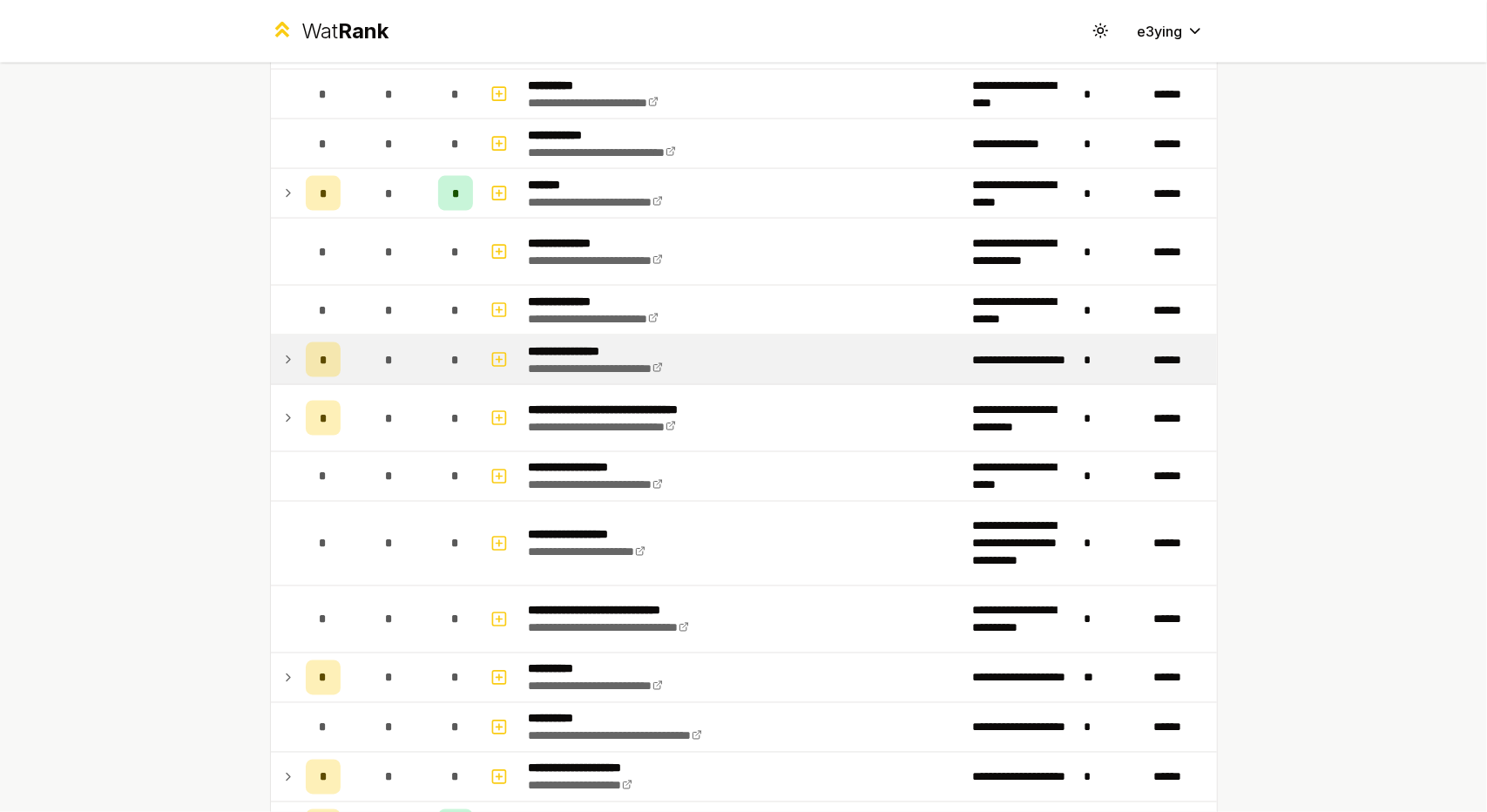
click at [272, 356] on td at bounding box center [285, 360] width 28 height 49
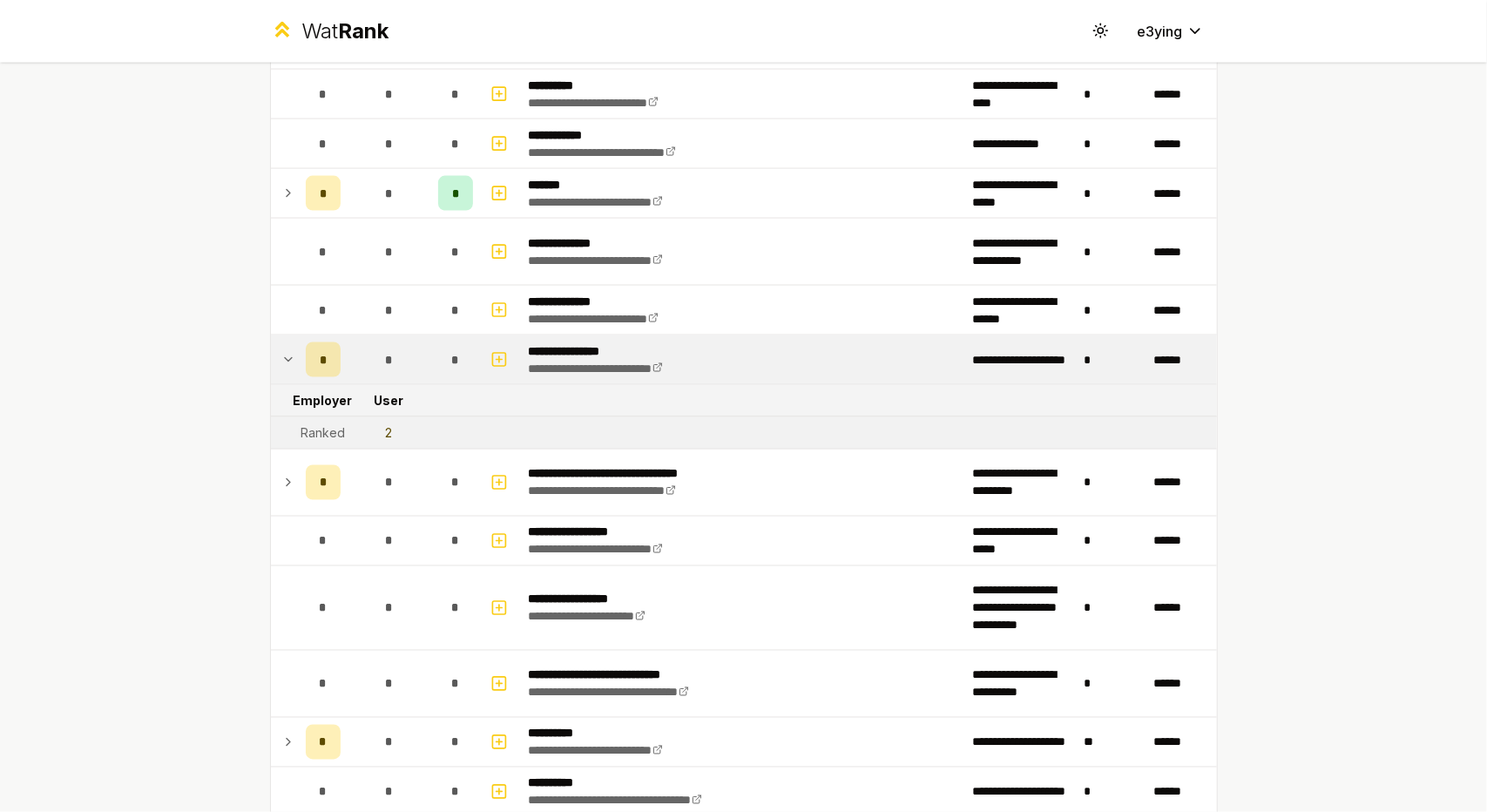
click at [278, 360] on td at bounding box center [285, 360] width 28 height 49
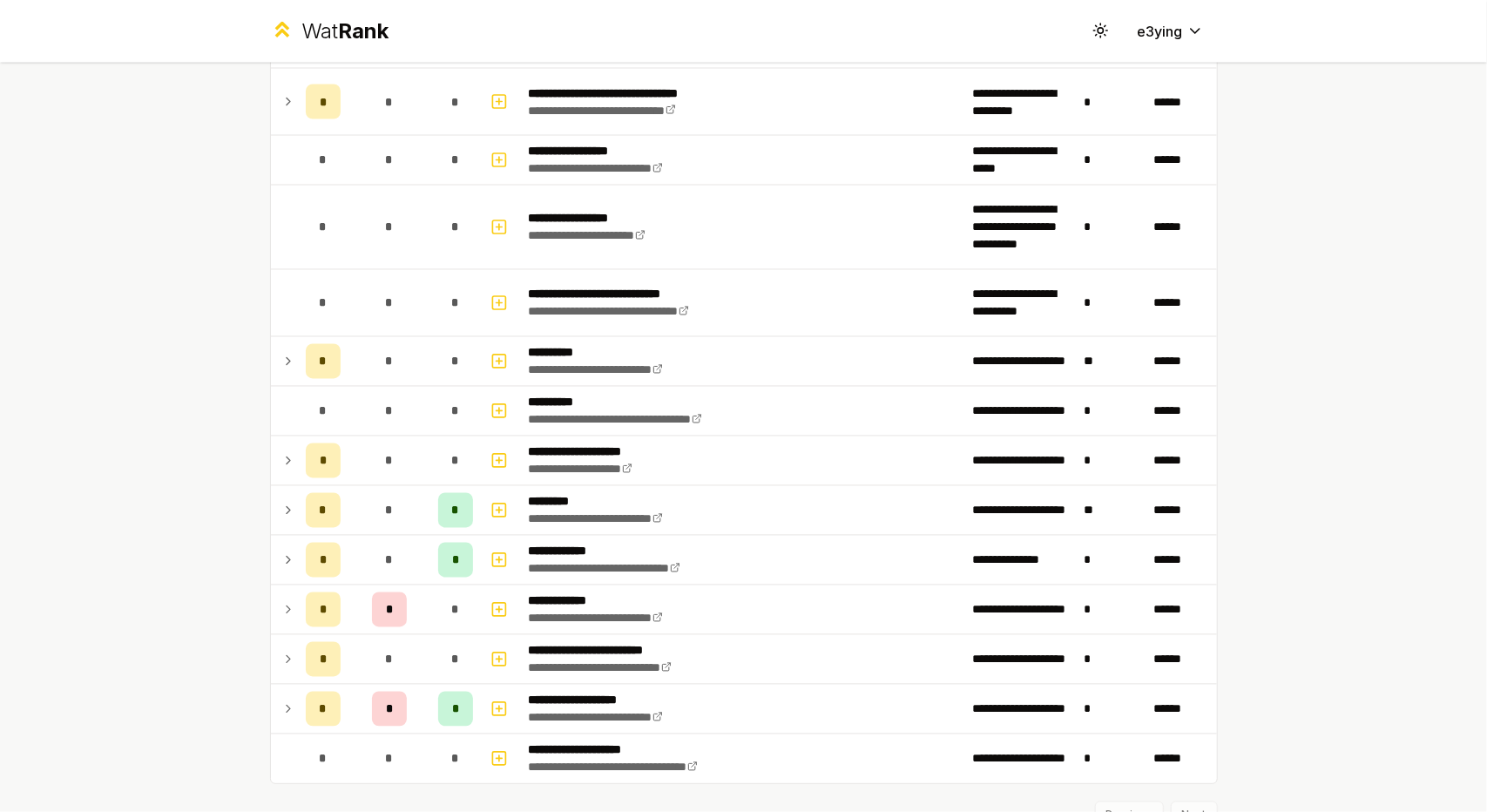
scroll to position [2082, 0]
